Goal: Task Accomplishment & Management: Manage account settings

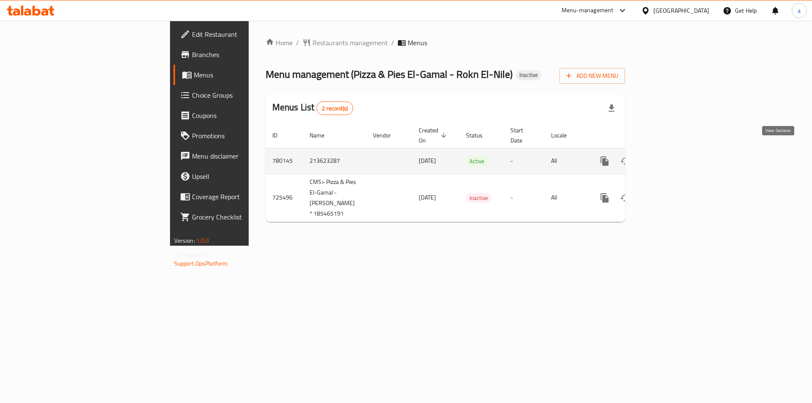
click at [671, 156] on icon "enhanced table" at bounding box center [665, 161] width 10 height 10
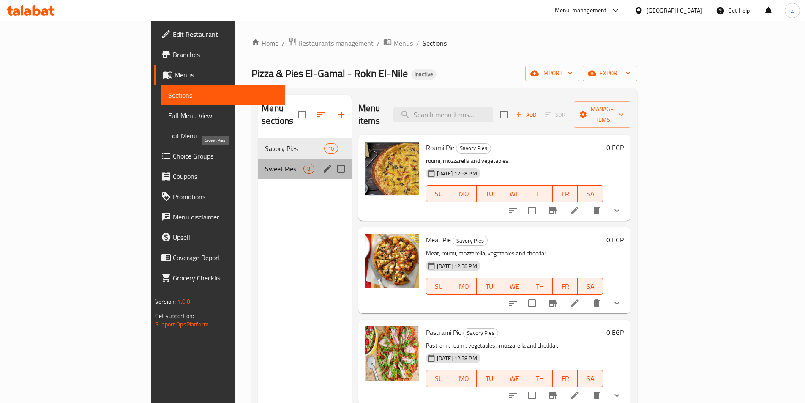
click at [265, 164] on span "Sweet Pies" at bounding box center [284, 169] width 38 height 10
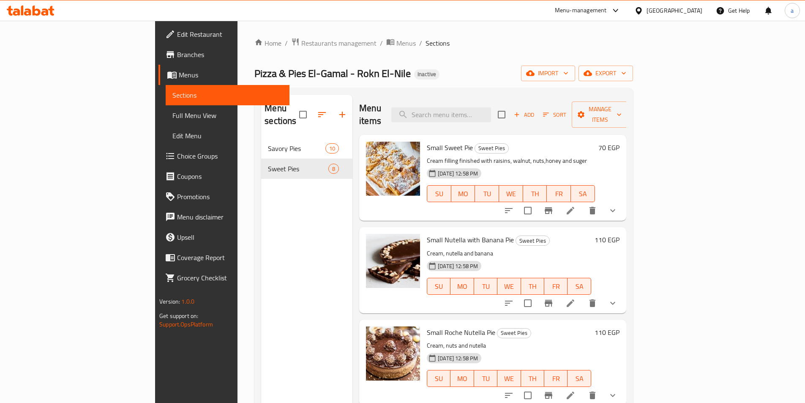
click at [172, 111] on span "Full Menu View" at bounding box center [227, 115] width 110 height 10
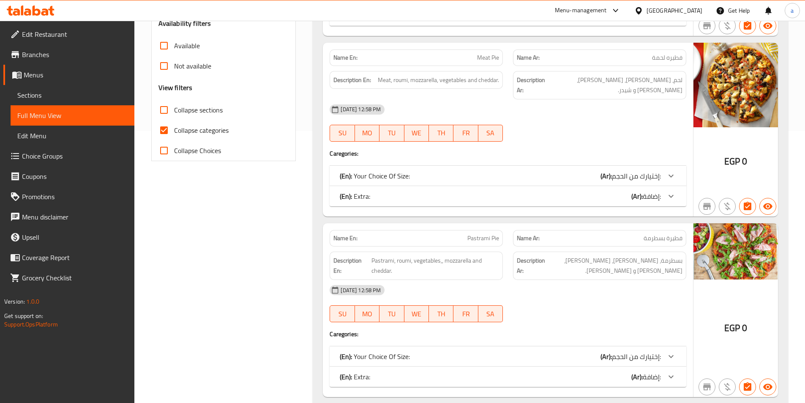
scroll to position [254, 0]
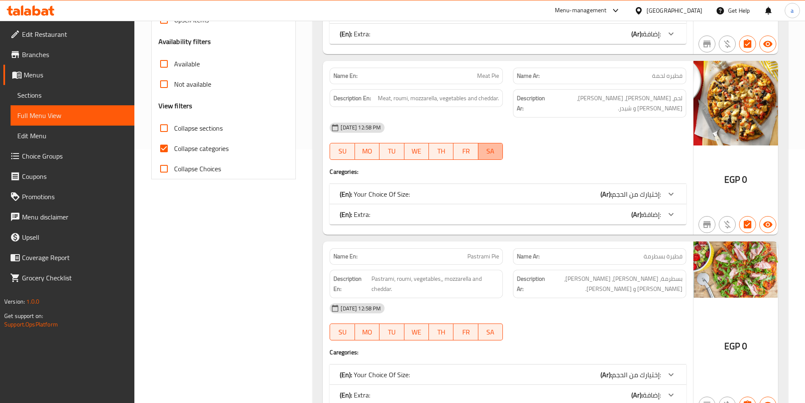
click at [490, 145] on span "SA" at bounding box center [491, 151] width 18 height 12
click at [673, 19] on icon at bounding box center [671, 13] width 10 height 10
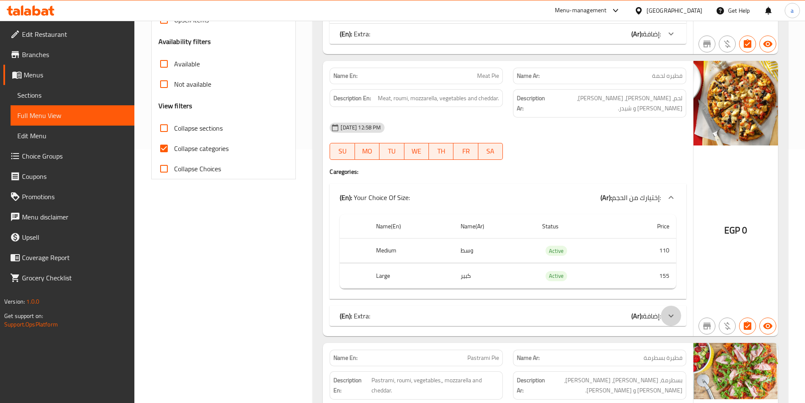
click at [670, 19] on icon at bounding box center [671, 13] width 10 height 10
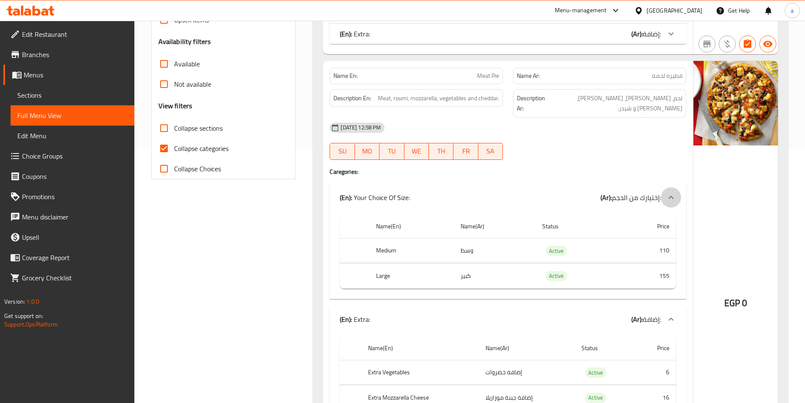
click at [675, 192] on icon at bounding box center [671, 197] width 10 height 10
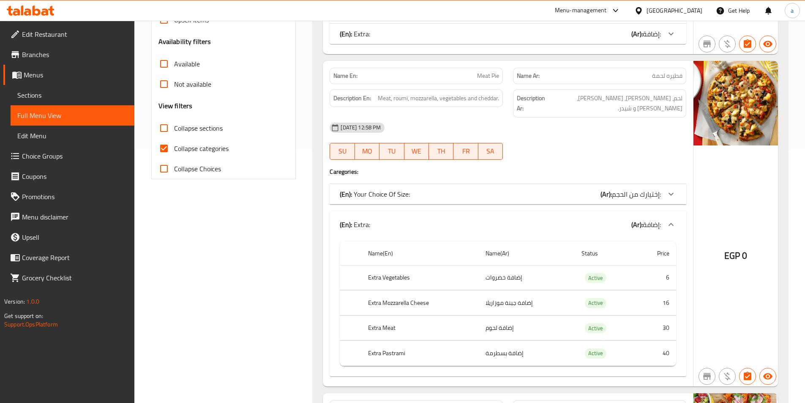
click at [674, 223] on icon at bounding box center [671, 224] width 5 height 3
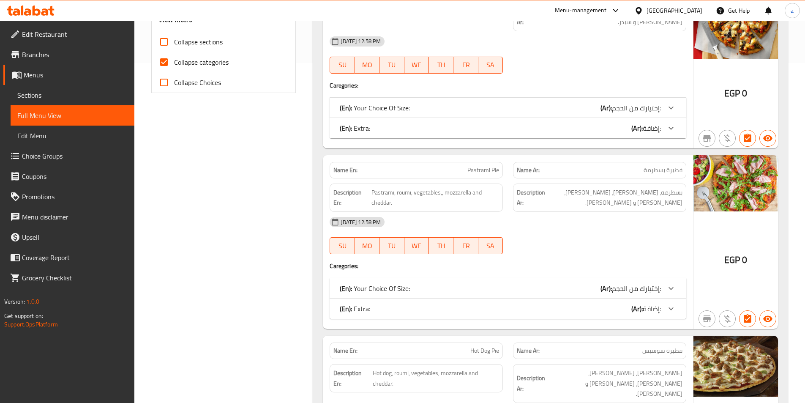
scroll to position [296, 0]
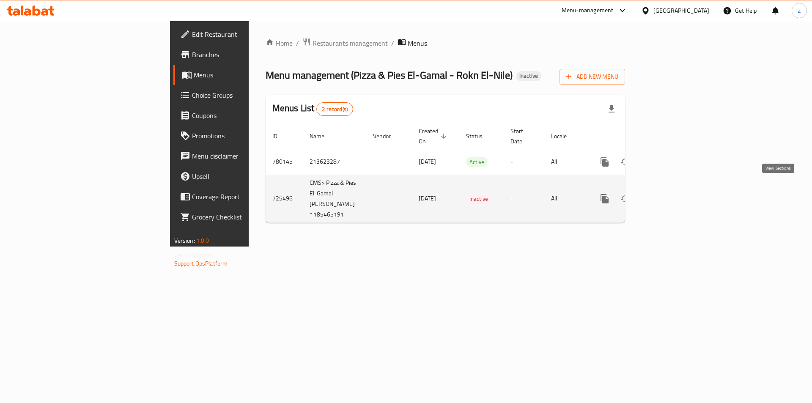
click at [671, 194] on icon "enhanced table" at bounding box center [665, 199] width 10 height 10
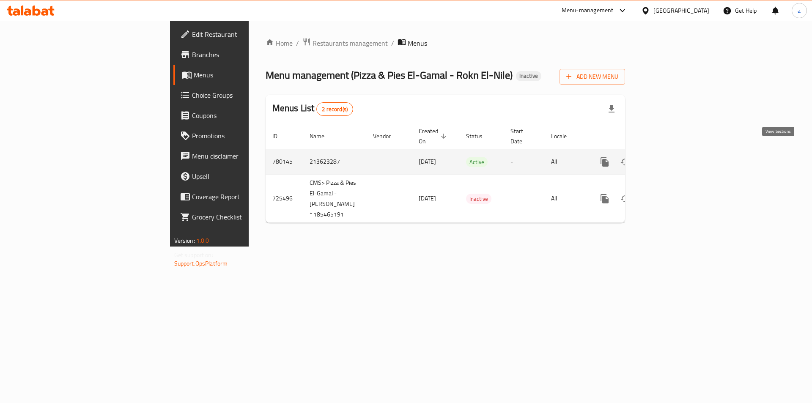
click at [669, 158] on icon "enhanced table" at bounding box center [666, 162] width 8 height 8
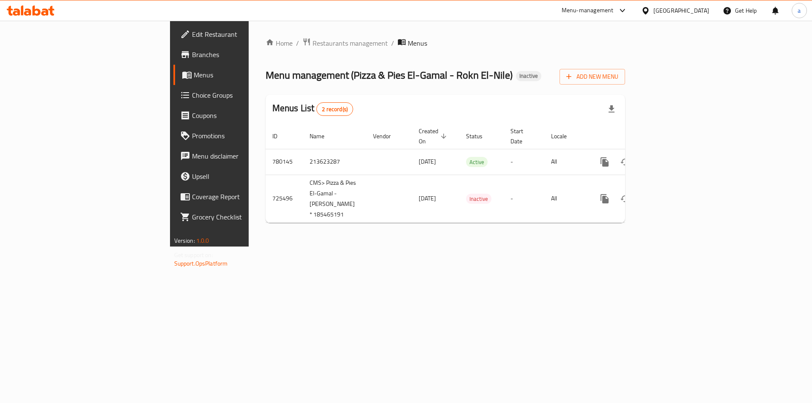
click at [192, 30] on span "Edit Restaurant" at bounding box center [245, 34] width 107 height 10
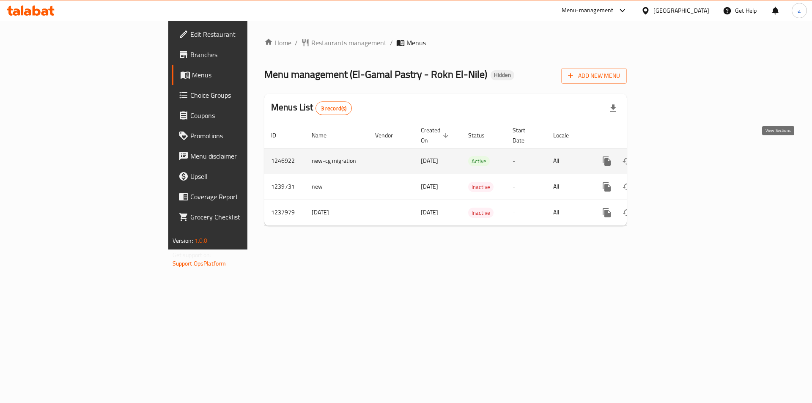
click at [673, 156] on icon "enhanced table" at bounding box center [668, 161] width 10 height 10
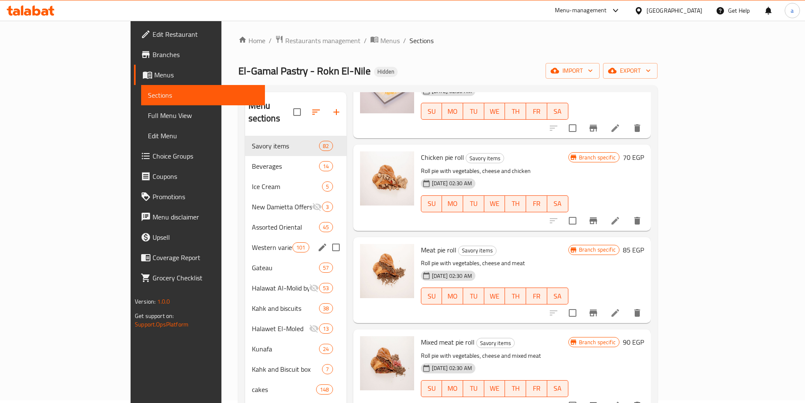
scroll to position [196, 0]
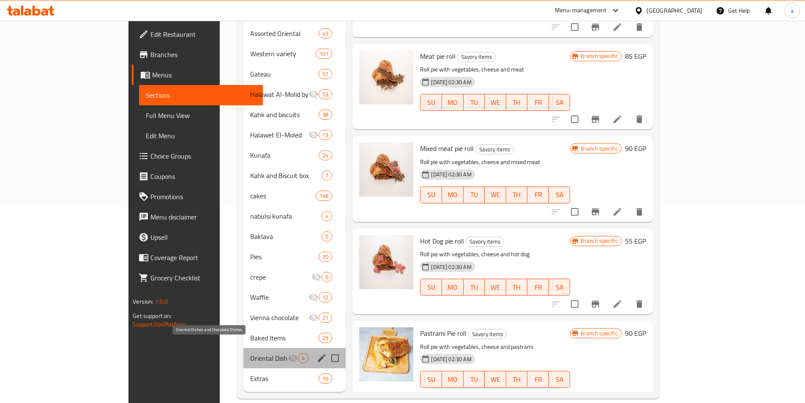
click at [250, 353] on span "Oriental Dishes and Chocolate Dishes" at bounding box center [269, 358] width 38 height 10
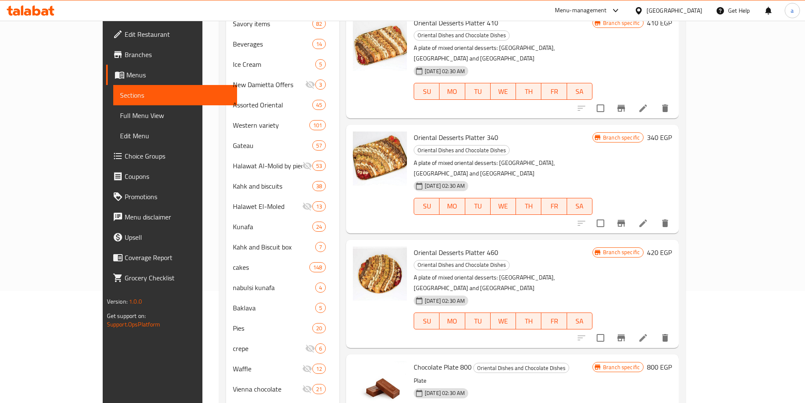
scroll to position [112, 0]
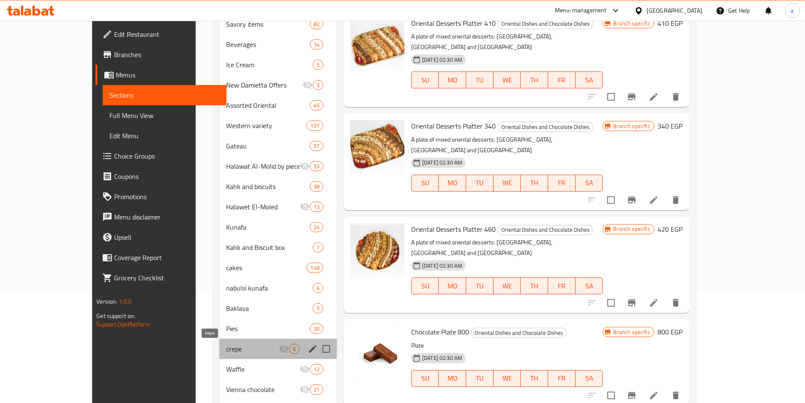
click at [226, 350] on span "crepe" at bounding box center [252, 349] width 53 height 10
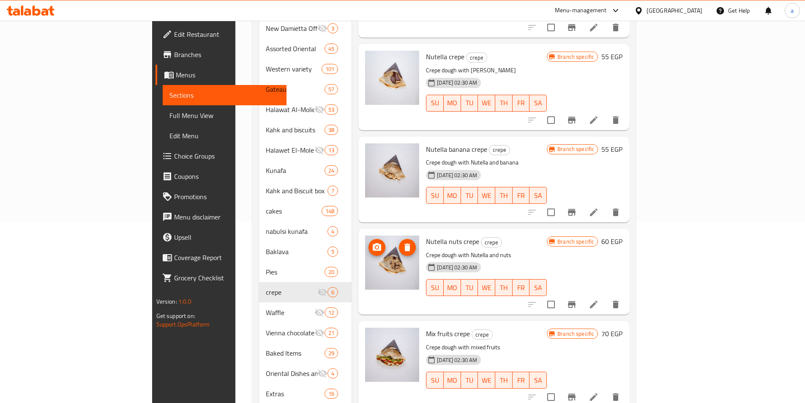
scroll to position [196, 0]
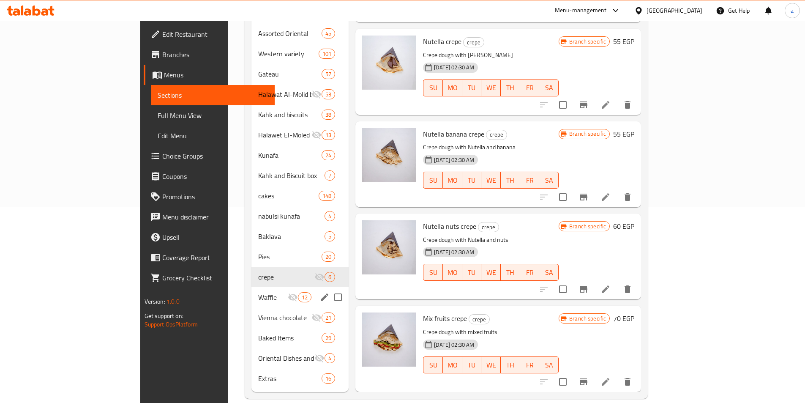
click at [252, 291] on div "Waffle 12" at bounding box center [301, 297] width 98 height 20
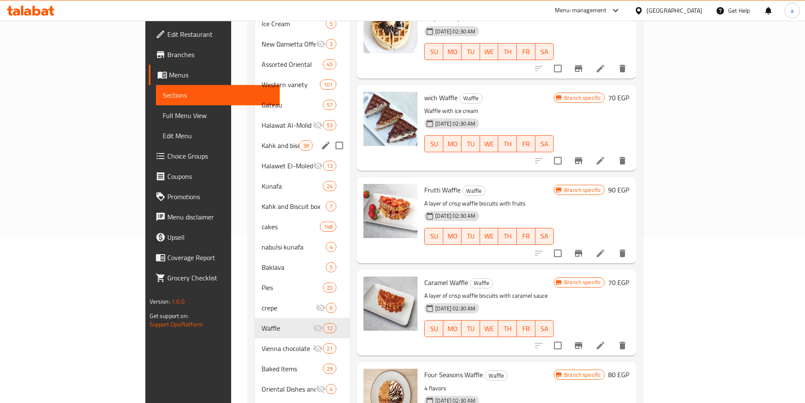
scroll to position [69, 0]
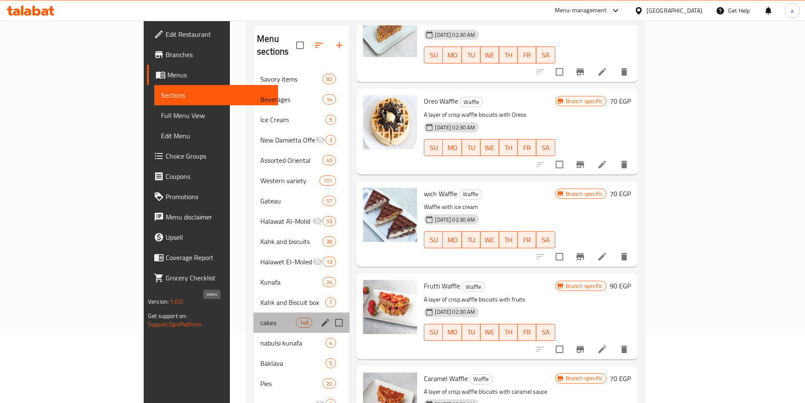
click at [260, 318] on span "cakes" at bounding box center [278, 323] width 36 height 10
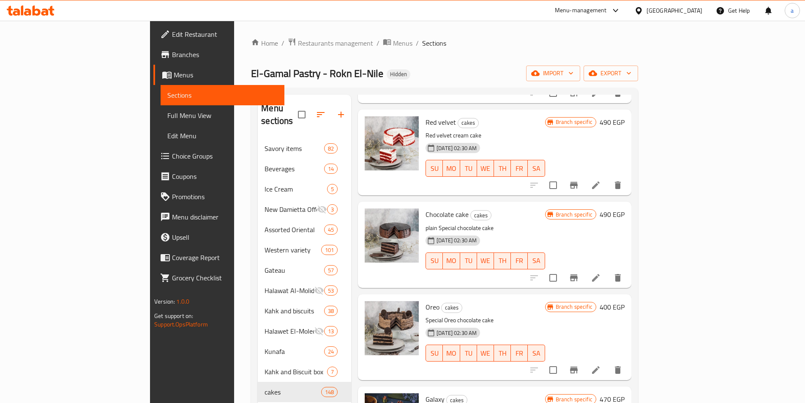
scroll to position [2283, 0]
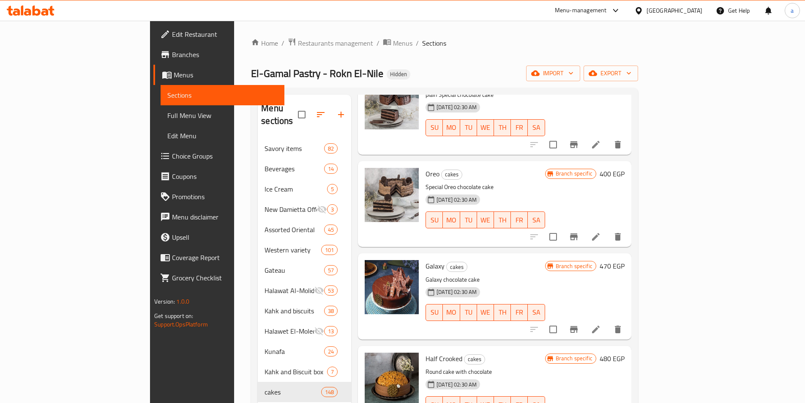
click at [596, 170] on span "Branch specific" at bounding box center [575, 174] width 44 height 8
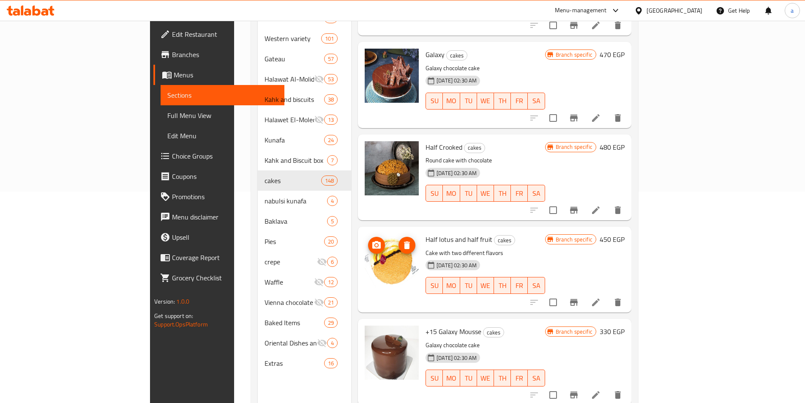
scroll to position [2494, 0]
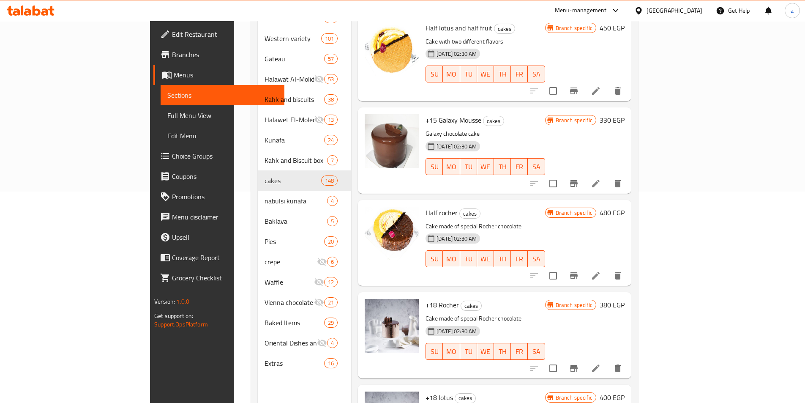
click at [167, 120] on span "Full Menu View" at bounding box center [222, 115] width 110 height 10
click at [167, 112] on span "Full Menu View" at bounding box center [222, 115] width 110 height 10
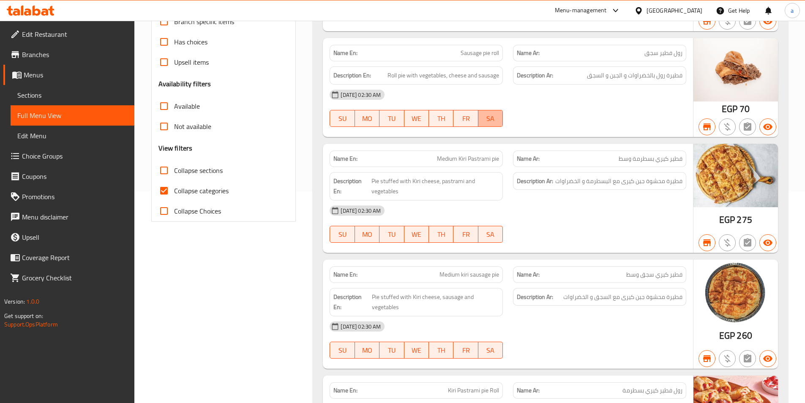
click at [494, 121] on span "SA" at bounding box center [491, 118] width 18 height 12
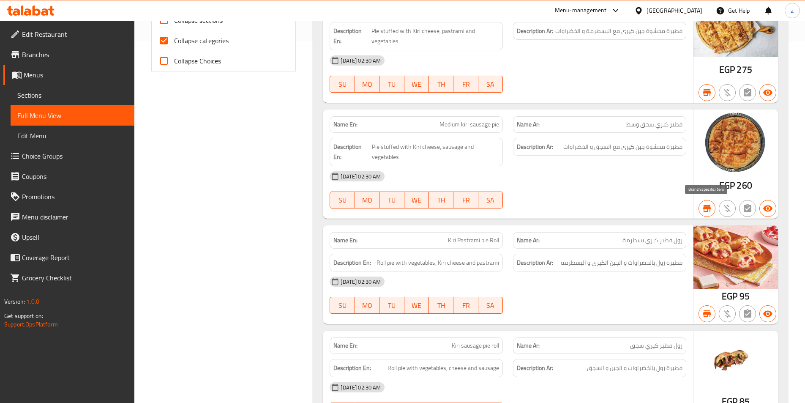
scroll to position [465, 0]
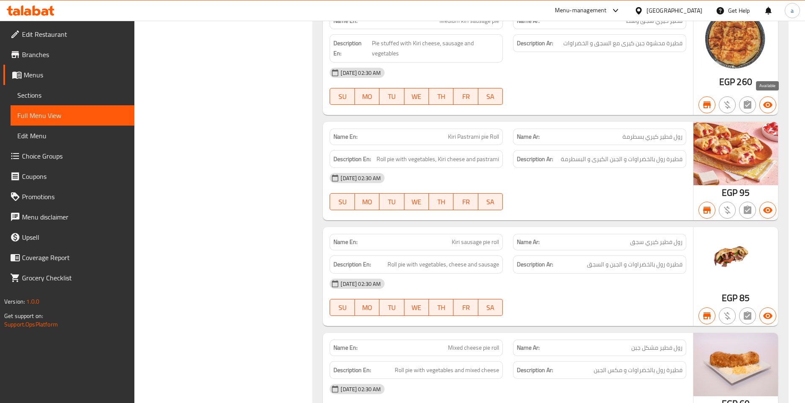
click at [769, 110] on button "button" at bounding box center [768, 104] width 17 height 17
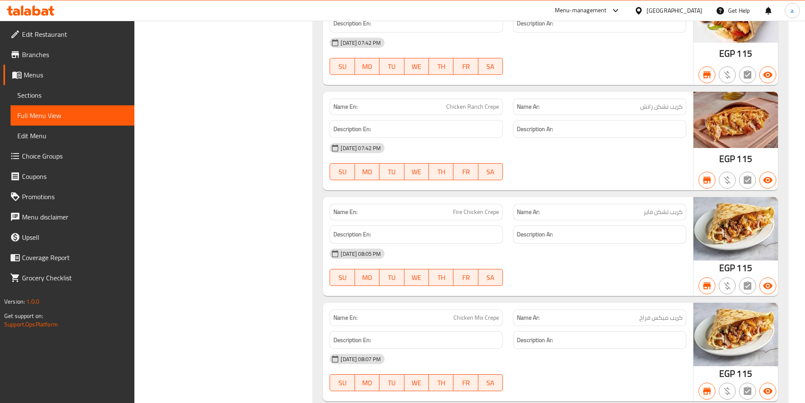
scroll to position [5285, 0]
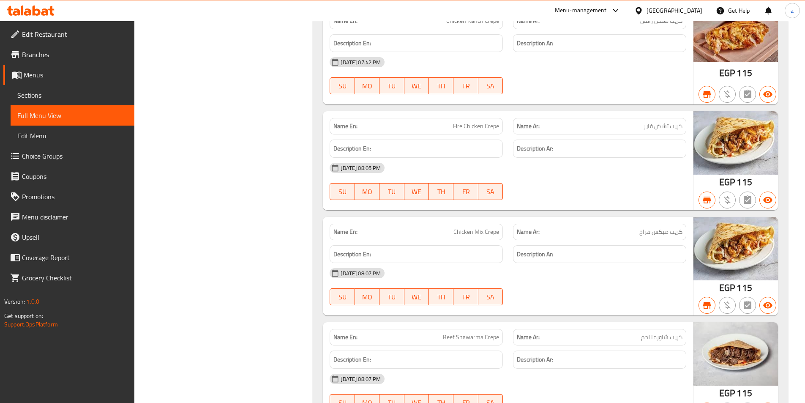
click at [54, 136] on span "Edit Menu" at bounding box center [72, 136] width 110 height 10
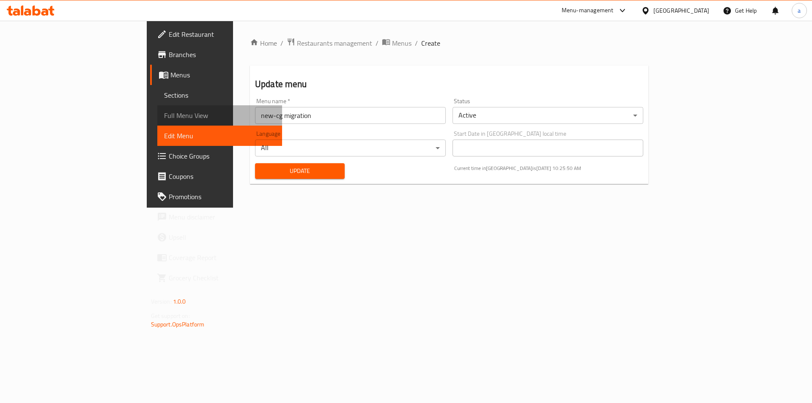
click at [164, 115] on span "Full Menu View" at bounding box center [220, 115] width 112 height 10
click at [169, 157] on span "Choice Groups" at bounding box center [222, 156] width 107 height 10
